Goal: Transaction & Acquisition: Obtain resource

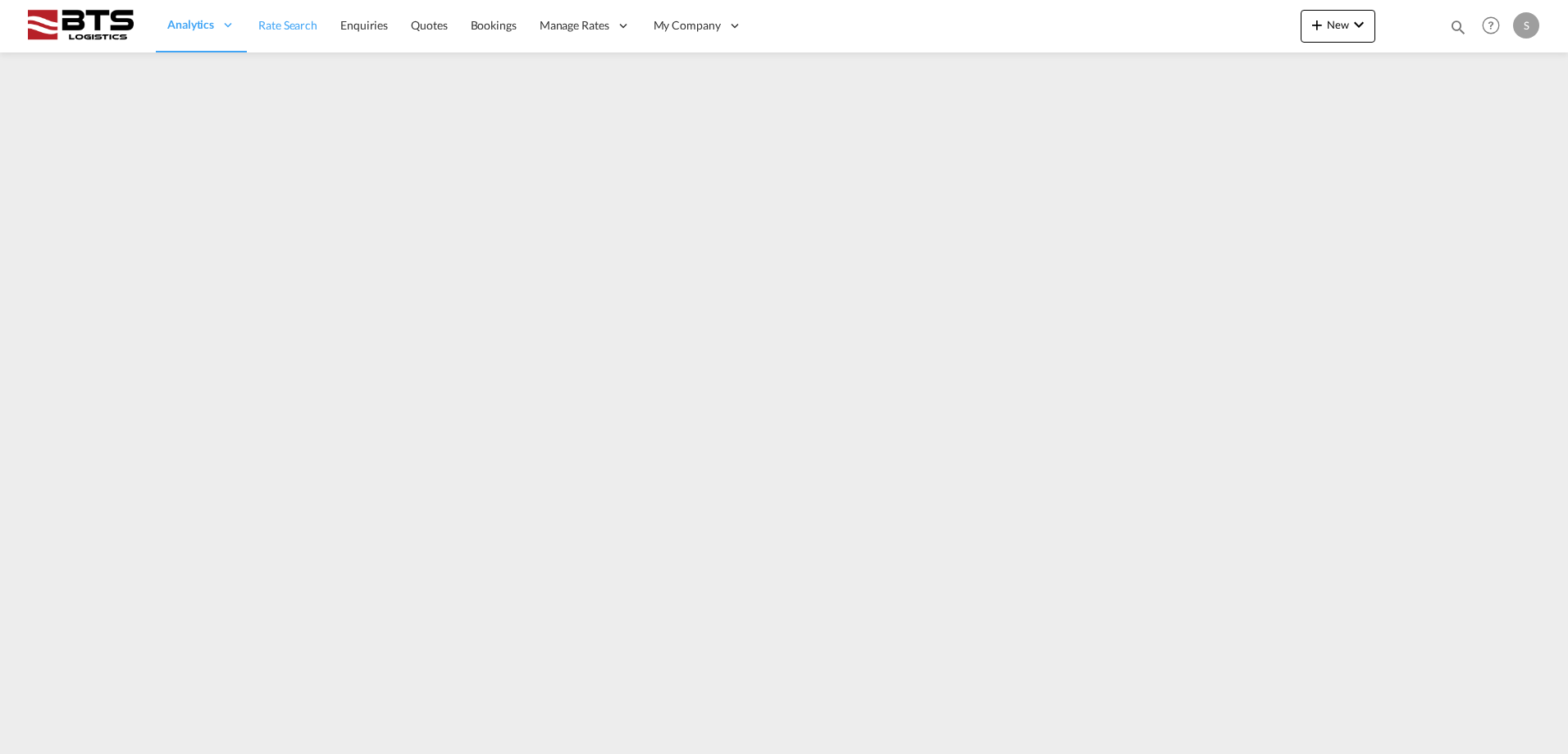
click at [291, 29] on span "Rate Search" at bounding box center [287, 24] width 59 height 14
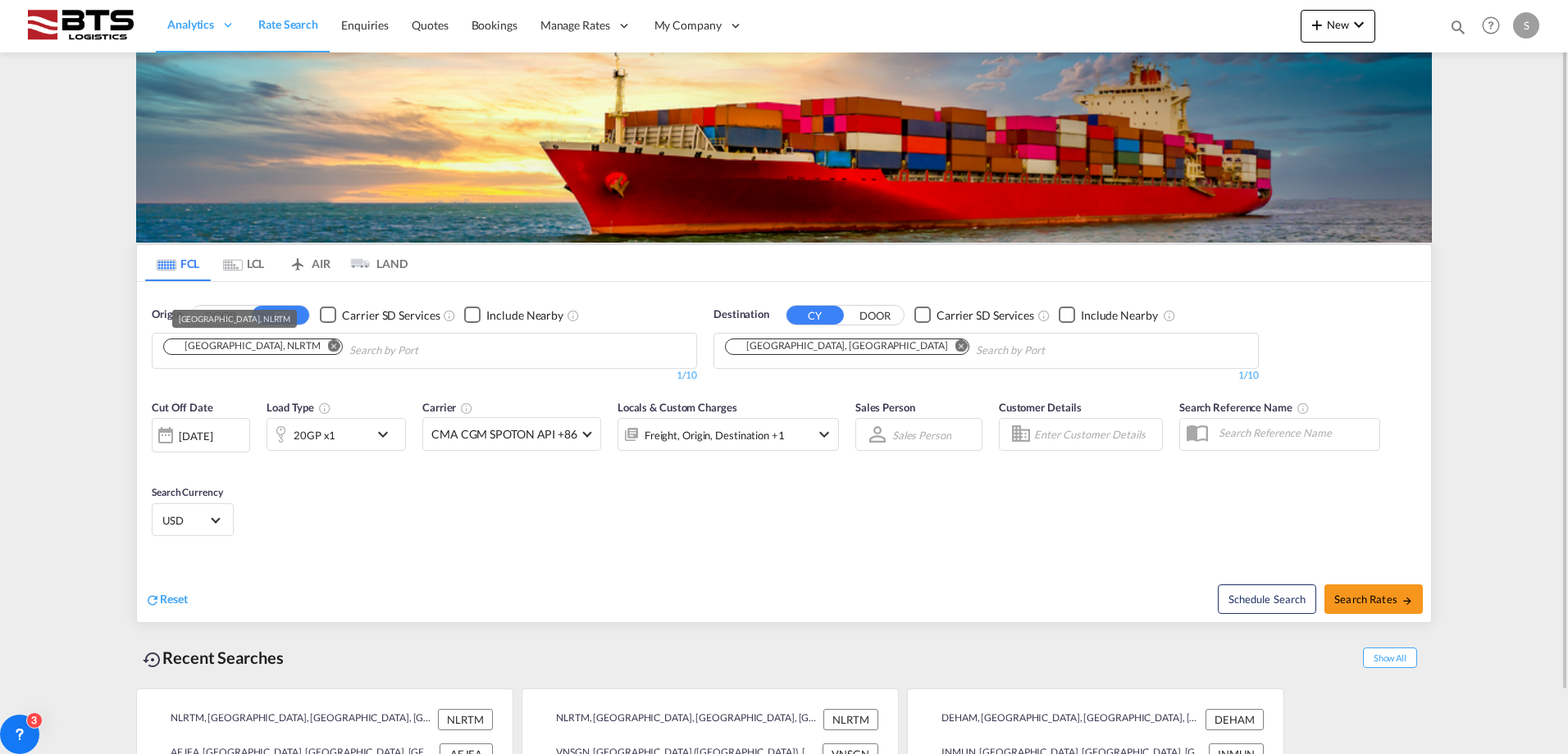
click at [245, 349] on div "[GEOGRAPHIC_DATA], NLRTM" at bounding box center [244, 345] width 152 height 14
click at [393, 433] on md-icon "icon-chevron-down" at bounding box center [387, 434] width 28 height 20
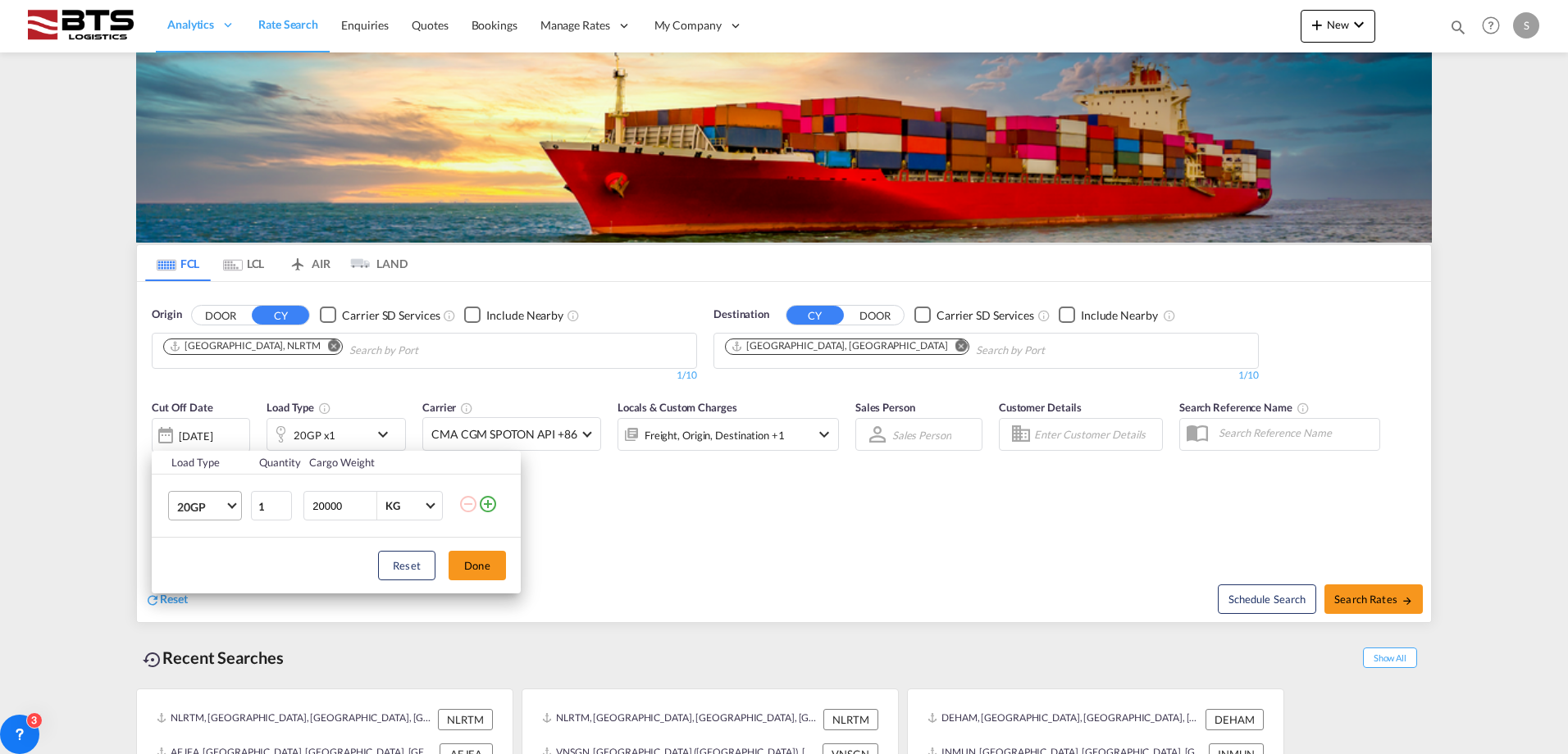
click at [237, 505] on md-select-value "20GP" at bounding box center [208, 505] width 66 height 28
click at [210, 580] on md-option "40HC" at bounding box center [219, 586] width 111 height 40
click at [270, 502] on input "1" at bounding box center [271, 505] width 41 height 29
click at [285, 503] on input "2" at bounding box center [271, 505] width 41 height 29
type input "3"
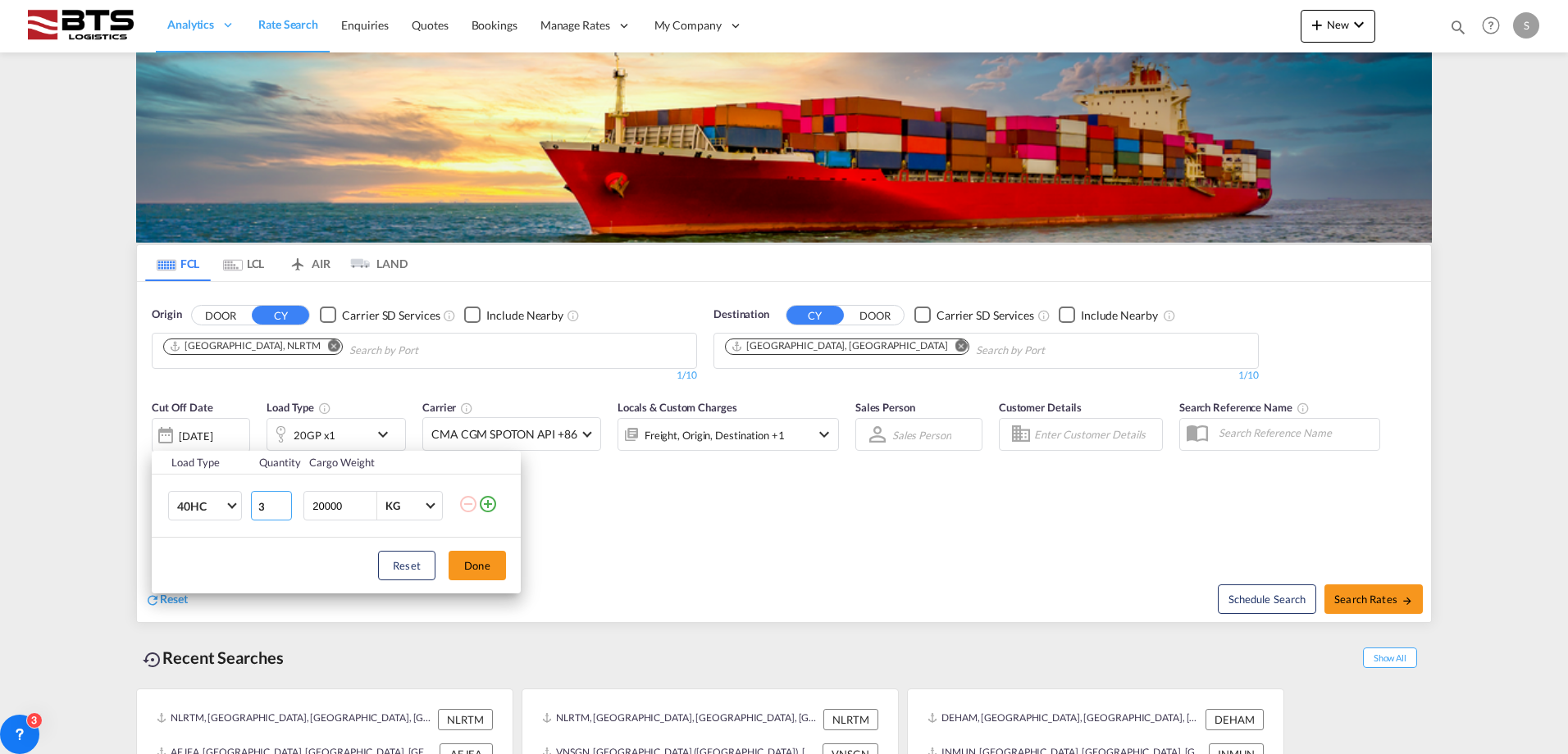
click at [285, 503] on input "3" at bounding box center [271, 505] width 41 height 29
click at [480, 565] on button "Done" at bounding box center [477, 565] width 57 height 29
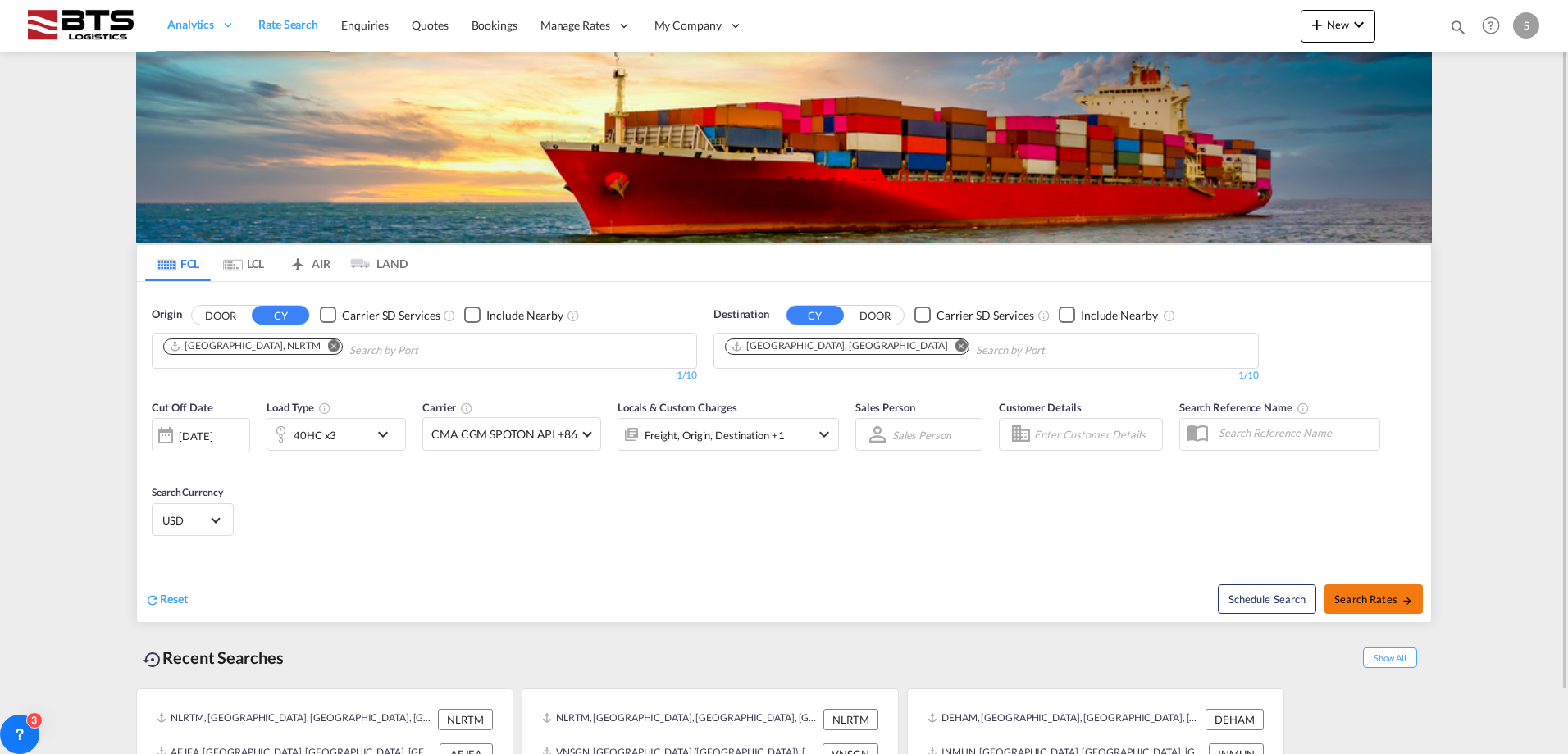
click at [1357, 600] on span "Search Rates" at bounding box center [1374, 599] width 79 height 13
type input "NLRTM to AEJEA / [DATE]"
